Goal: Check status: Check status

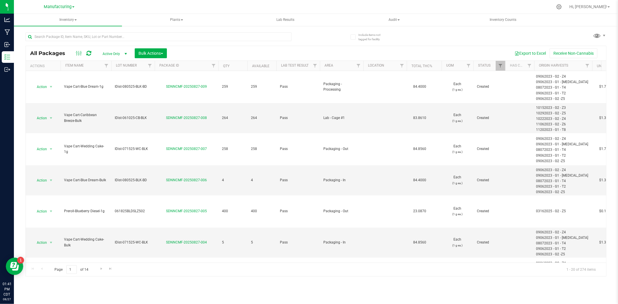
click at [62, 1] on div "Manufacturing Cultivation INACTIVE Manufacturing Retail" at bounding box center [60, 6] width 87 height 11
click at [62, 3] on div "Manufacturing Cultivation INACTIVE Manufacturing Retail" at bounding box center [59, 6] width 85 height 9
click at [61, 5] on span "Manufacturing" at bounding box center [58, 6] width 28 height 5
click at [177, 12] on nav "Manufacturing Cultivation INACTIVE Manufacturing Retail Hi, [PERSON_NAME]!" at bounding box center [316, 7] width 604 height 14
click at [93, 39] on input "text" at bounding box center [159, 36] width 266 height 9
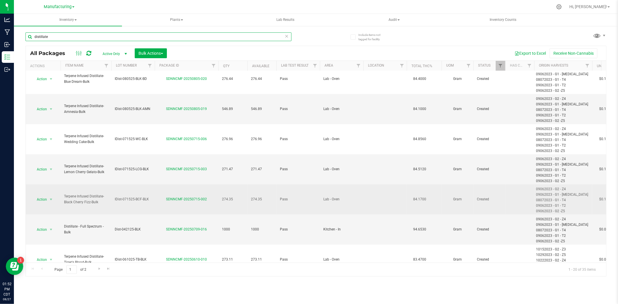
scroll to position [416, 0]
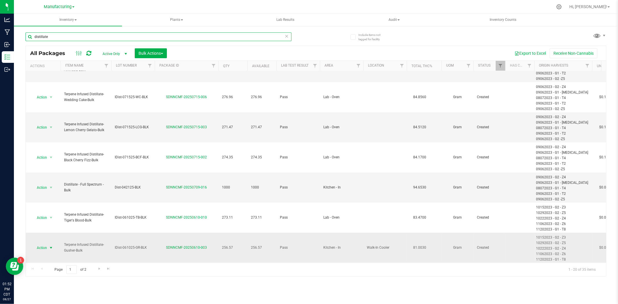
type input "distillate"
click at [43, 244] on span "Action" at bounding box center [40, 248] width 16 height 8
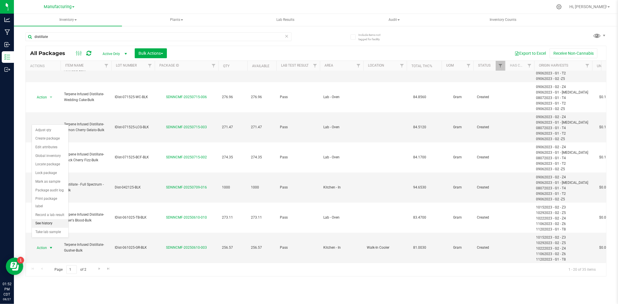
click at [44, 223] on li "See history" at bounding box center [50, 223] width 37 height 9
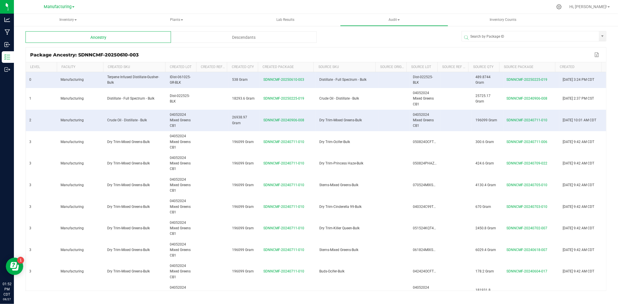
click at [233, 32] on div "Descendants" at bounding box center [244, 37] width 146 height 12
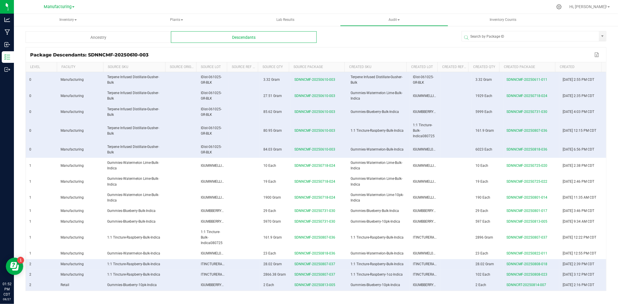
click at [141, 39] on div "Ancestry" at bounding box center [99, 37] width 146 height 12
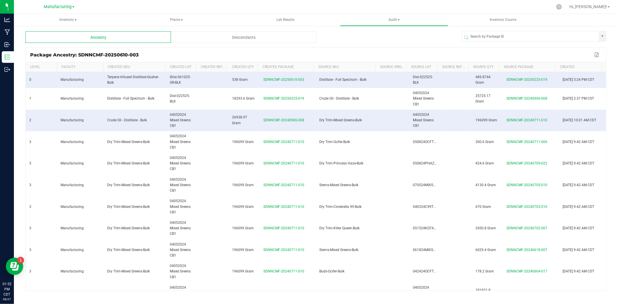
click at [223, 33] on div "Descendants" at bounding box center [244, 37] width 146 height 12
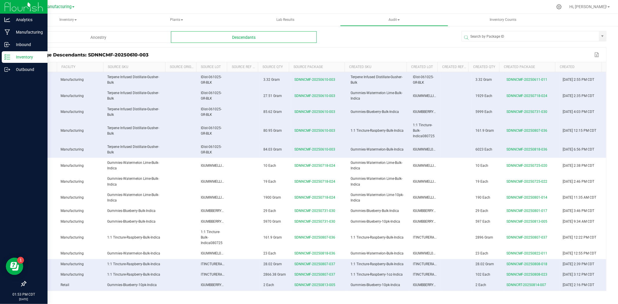
click at [11, 54] on p "Inventory" at bounding box center [27, 57] width 35 height 7
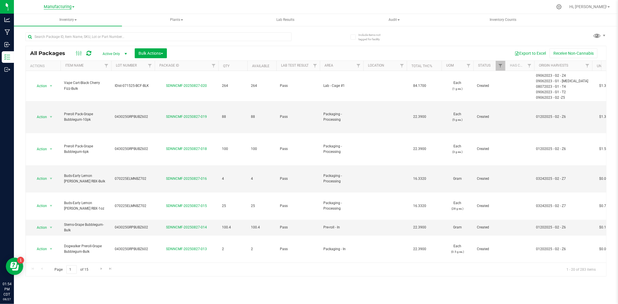
click at [51, 5] on span "Manufacturing" at bounding box center [58, 6] width 28 height 5
click at [37, 44] on link "Retail" at bounding box center [59, 44] width 85 height 8
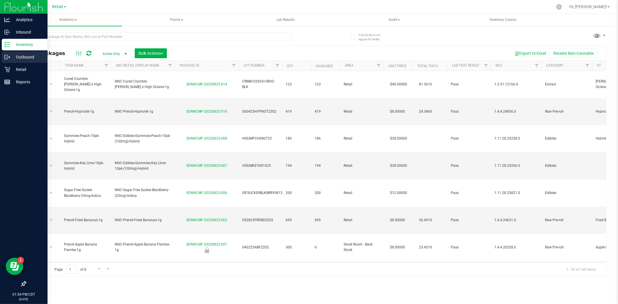
click at [26, 57] on p "Outbound" at bounding box center [27, 57] width 35 height 7
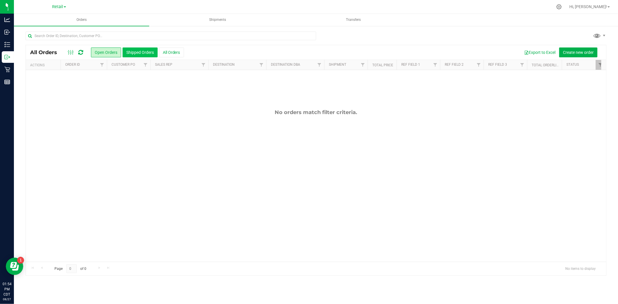
click at [141, 49] on button "Shipped Orders" at bounding box center [140, 53] width 35 height 10
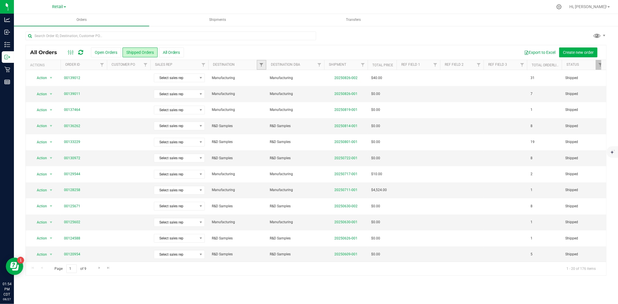
click at [265, 66] on link "Filter" at bounding box center [262, 65] width 10 height 10
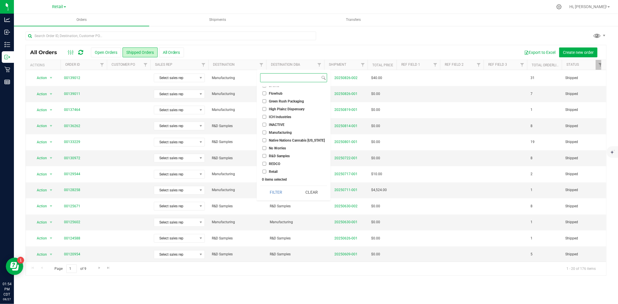
scroll to position [52, 0]
click at [277, 155] on span "R&D Samples" at bounding box center [279, 155] width 21 height 3
click at [266, 155] on input "R&D Samples" at bounding box center [265, 156] width 4 height 4
checkbox input "true"
click at [280, 194] on button "Filter" at bounding box center [275, 192] width 31 height 13
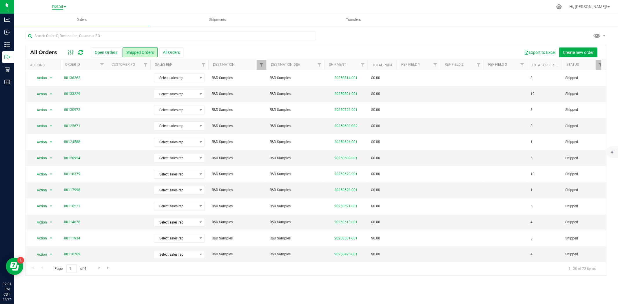
click at [62, 7] on span "Retail" at bounding box center [57, 6] width 11 height 5
click at [54, 37] on link "Manufacturing" at bounding box center [59, 36] width 85 height 8
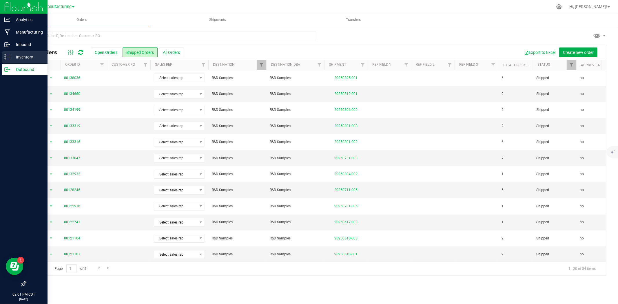
click at [2, 60] on div "Inventory" at bounding box center [25, 57] width 46 height 12
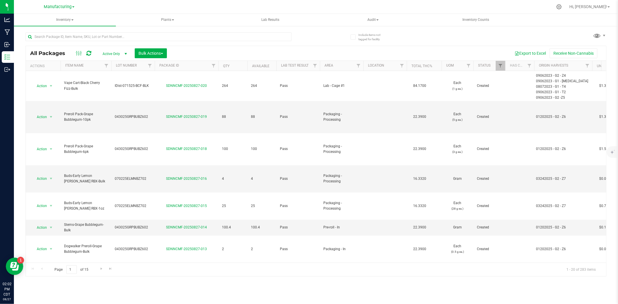
click at [68, 10] on div "Manufacturing Cultivation INACTIVE Manufacturing Retail" at bounding box center [59, 6] width 31 height 7
click at [66, 7] on span "Manufacturing" at bounding box center [58, 6] width 28 height 5
click at [34, 43] on link "Retail" at bounding box center [59, 44] width 85 height 8
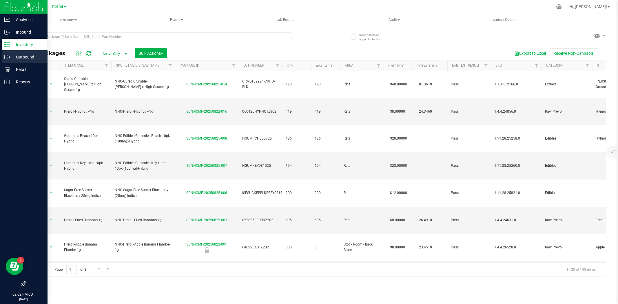
click at [21, 54] on p "Outbound" at bounding box center [27, 57] width 35 height 7
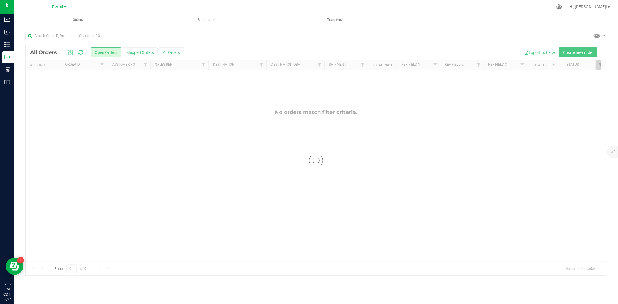
click at [146, 51] on div at bounding box center [316, 160] width 581 height 230
click at [135, 56] on button "Shipped Orders" at bounding box center [140, 53] width 35 height 10
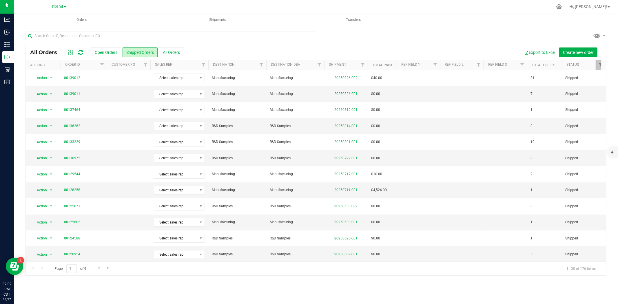
drag, startPoint x: 213, startPoint y: 263, endPoint x: 239, endPoint y: 262, distance: 25.5
click at [239, 262] on div "Page 1 of 9 1 - 20 of 176 items" at bounding box center [316, 269] width 581 height 14
click at [70, 93] on link "00139011" at bounding box center [72, 94] width 16 height 6
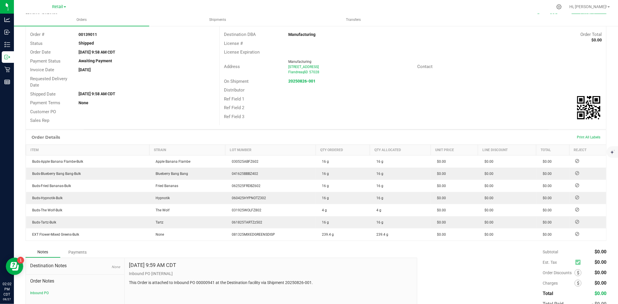
scroll to position [64, 0]
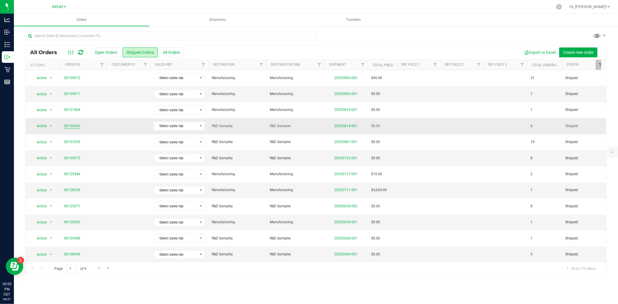
click at [77, 127] on link "00136262" at bounding box center [72, 126] width 16 height 6
click at [66, 158] on link "00130972" at bounding box center [72, 159] width 16 height 6
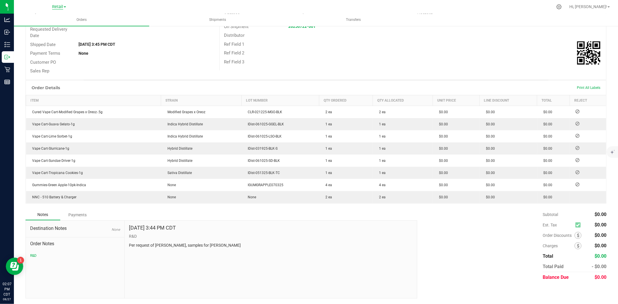
click at [62, 9] on span "Retail" at bounding box center [57, 6] width 11 height 5
click at [47, 36] on link "Manufacturing" at bounding box center [59, 36] width 85 height 8
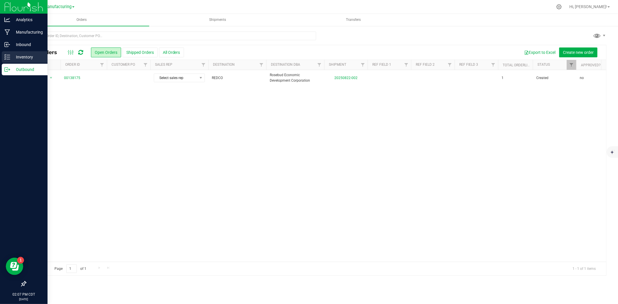
click at [13, 56] on p "Inventory" at bounding box center [27, 57] width 35 height 7
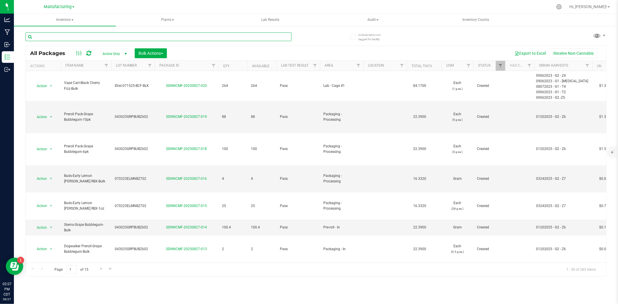
click at [108, 39] on input "text" at bounding box center [159, 36] width 266 height 9
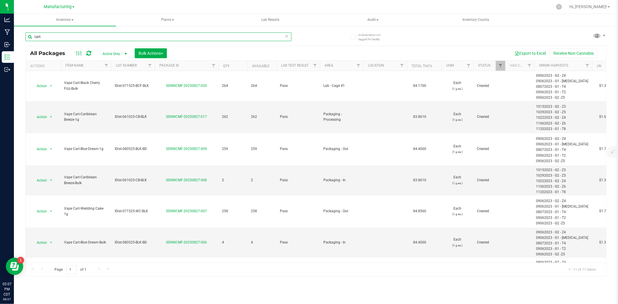
drag, startPoint x: 54, startPoint y: 38, endPoint x: 27, endPoint y: 38, distance: 27.2
click at [27, 38] on input "cart" at bounding box center [159, 36] width 266 height 9
type input "[PERSON_NAME]"
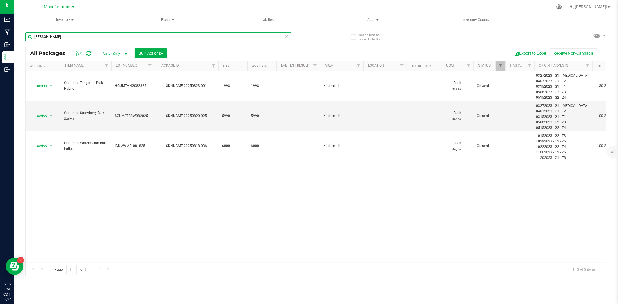
drag, startPoint x: 56, startPoint y: 36, endPoint x: 22, endPoint y: 42, distance: 34.1
click at [22, 42] on div "Include items not tagged for facility [PERSON_NAME] All Packages Active Only Ac…" at bounding box center [316, 114] width 604 height 177
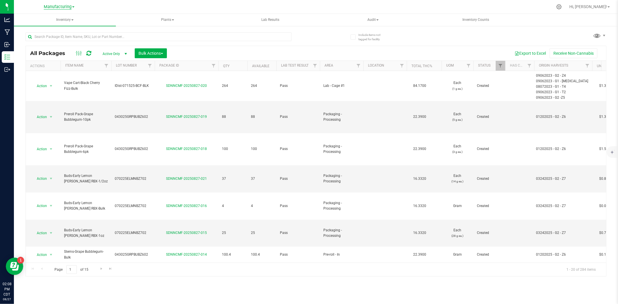
click at [57, 7] on span "Manufacturing" at bounding box center [58, 6] width 28 height 5
click at [42, 41] on link "Retail" at bounding box center [59, 44] width 85 height 8
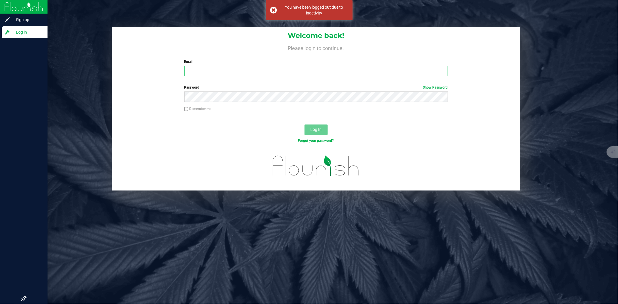
type input "[PERSON_NAME][EMAIL_ADDRESS][PERSON_NAME][DOMAIN_NAME]"
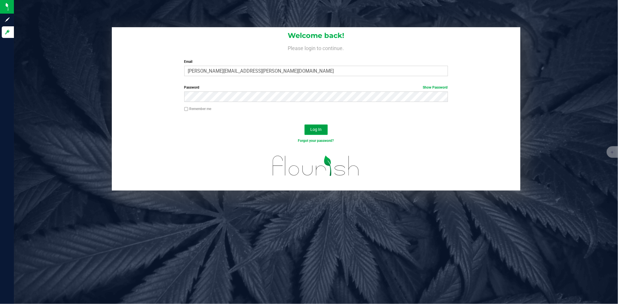
click at [316, 131] on span "Log In" at bounding box center [315, 129] width 11 height 5
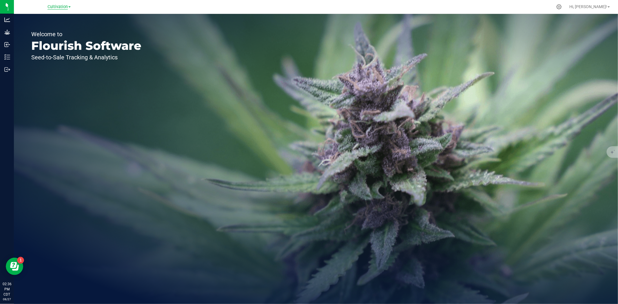
click at [68, 6] on span "Cultivation" at bounding box center [58, 6] width 20 height 5
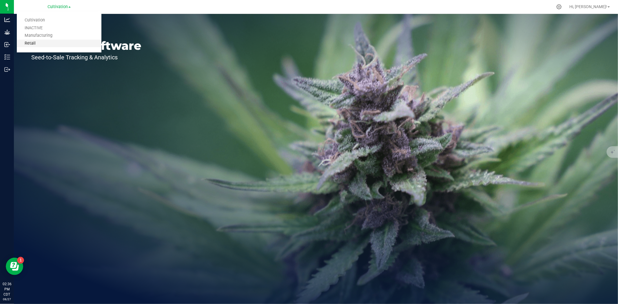
click at [34, 43] on link "Retail" at bounding box center [59, 44] width 85 height 8
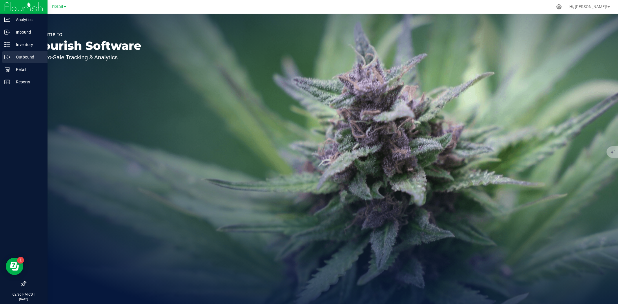
click at [31, 59] on p "Outbound" at bounding box center [27, 57] width 35 height 7
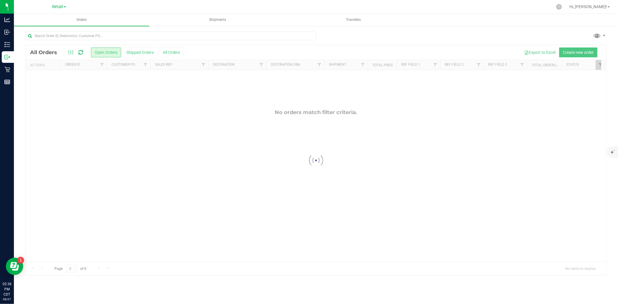
click at [141, 53] on div at bounding box center [316, 160] width 581 height 230
click at [148, 53] on button "Shipped Orders" at bounding box center [140, 53] width 35 height 10
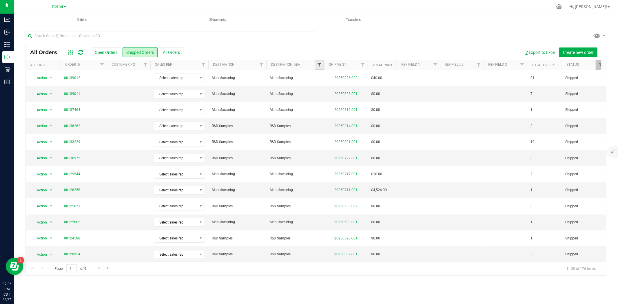
click at [319, 66] on span "Filter" at bounding box center [319, 65] width 5 height 5
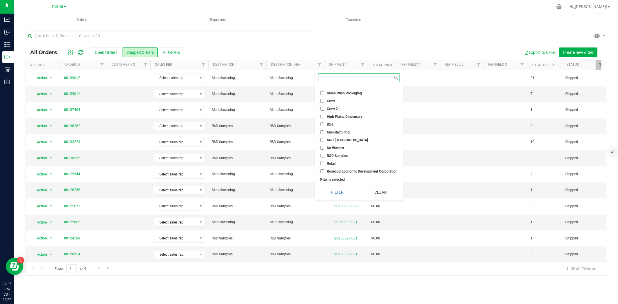
scroll to position [52, 0]
click at [337, 154] on span "R&D Samples" at bounding box center [337, 155] width 21 height 3
click at [324, 154] on input "R&D Samples" at bounding box center [323, 156] width 4 height 4
checkbox input "true"
click at [343, 192] on button "Filter" at bounding box center [337, 192] width 39 height 13
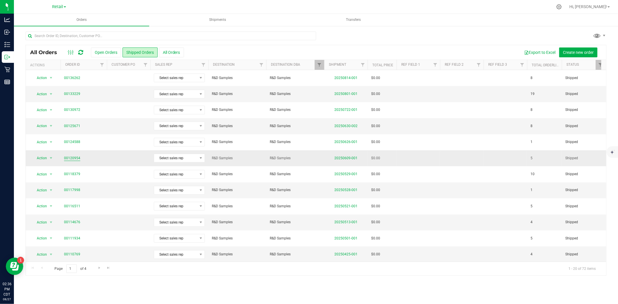
click at [74, 158] on link "00120954" at bounding box center [72, 159] width 16 height 6
click at [69, 126] on link "00125671" at bounding box center [72, 126] width 16 height 6
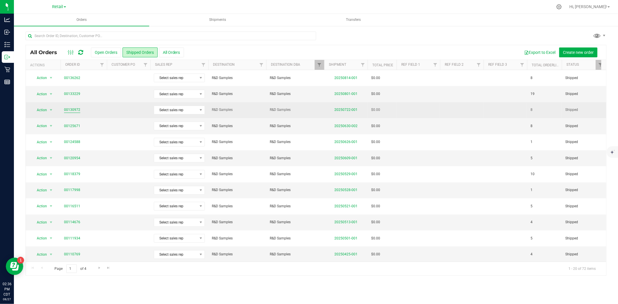
click at [74, 108] on link "00130972" at bounding box center [72, 110] width 16 height 6
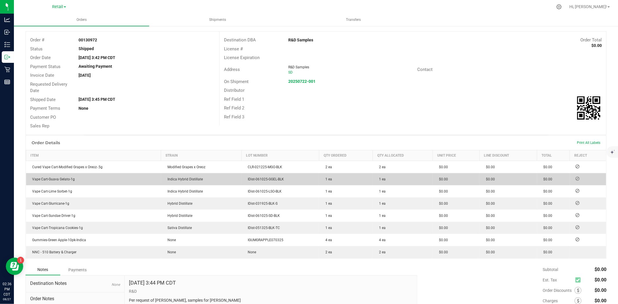
scroll to position [82, 0]
